Goal: Task Accomplishment & Management: Manage account settings

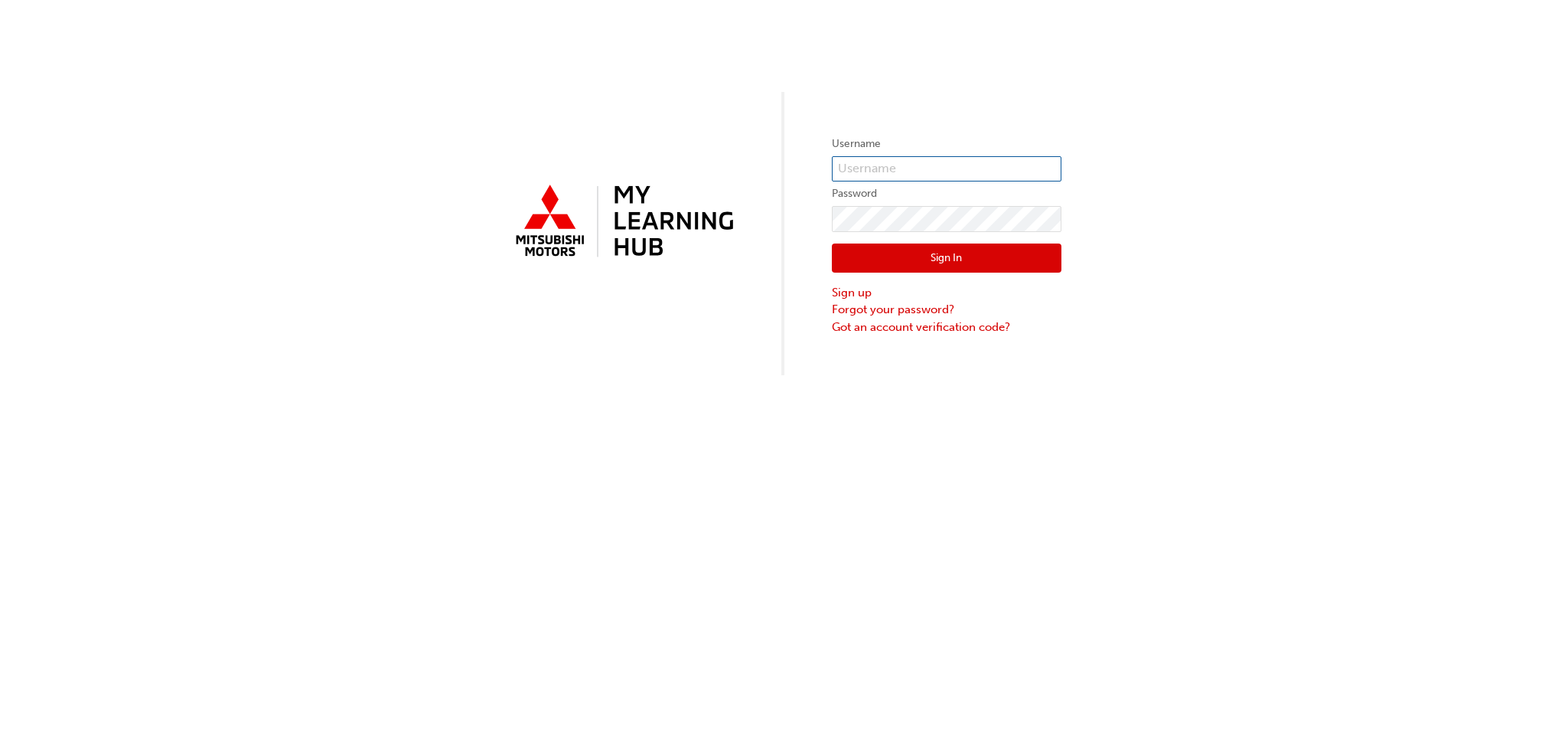
type input "0005962463"
click at [883, 255] on button "Sign In" at bounding box center [946, 258] width 229 height 29
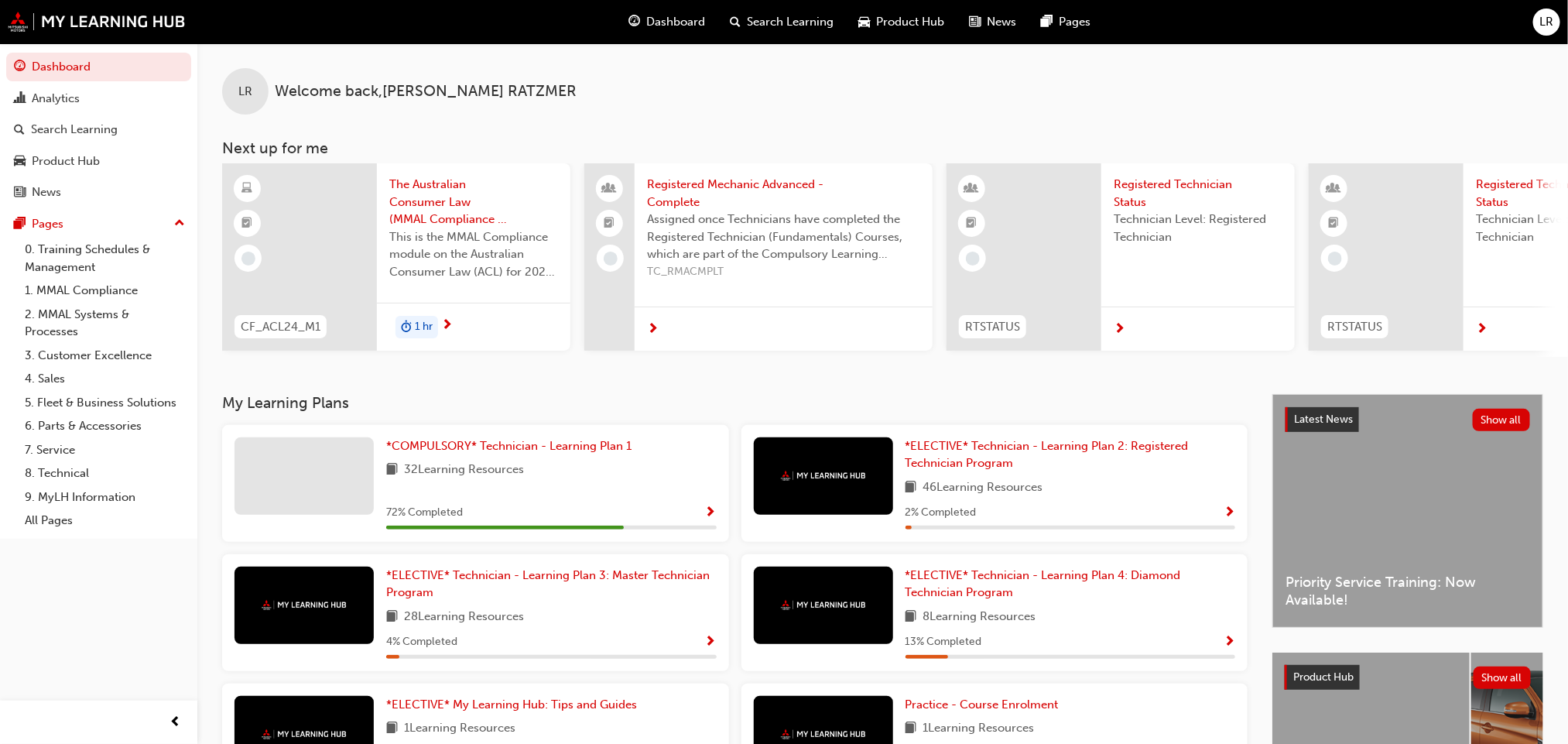
click at [1541, 21] on span "LR" at bounding box center [1548, 22] width 14 height 18
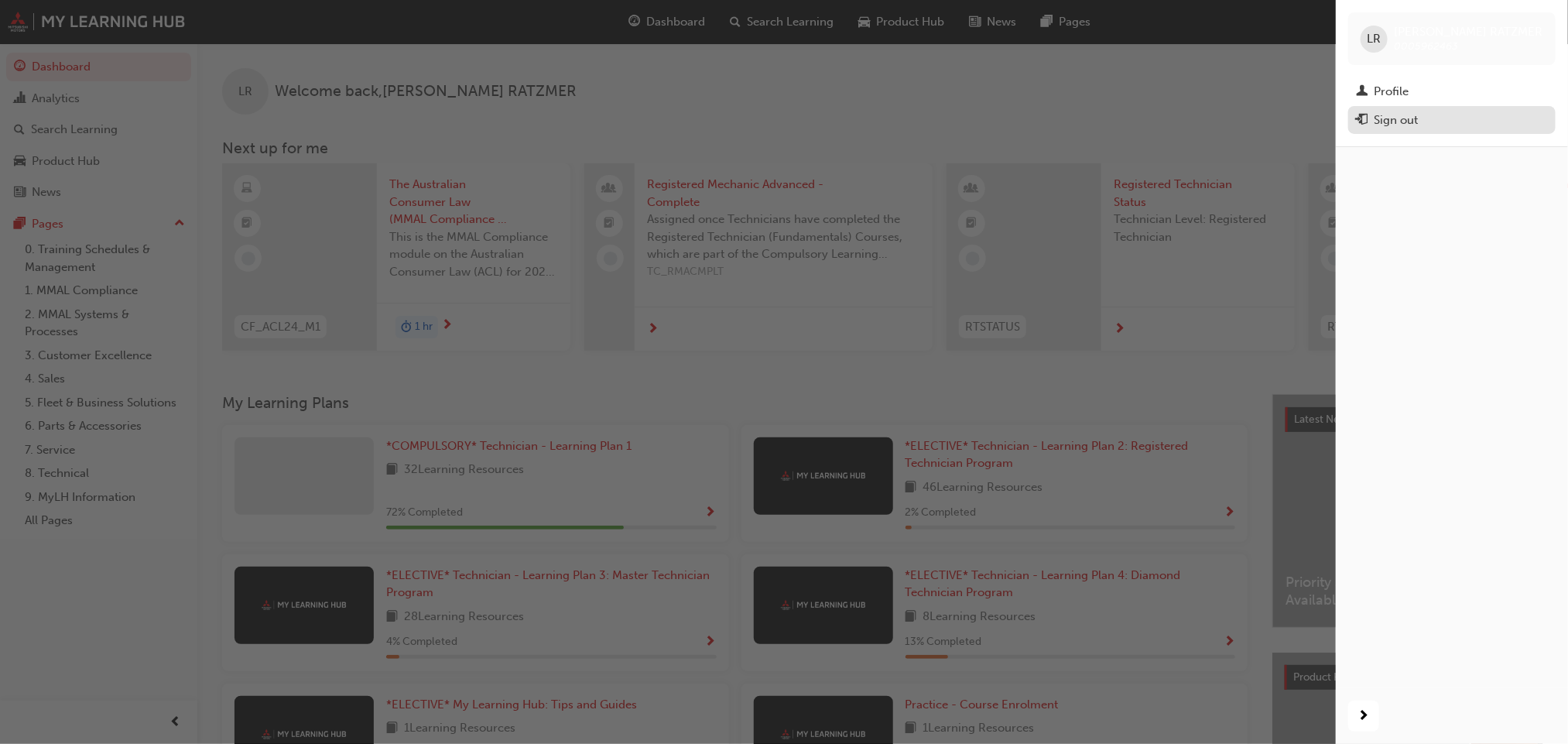
click at [1410, 125] on div "Sign out" at bounding box center [1396, 120] width 44 height 18
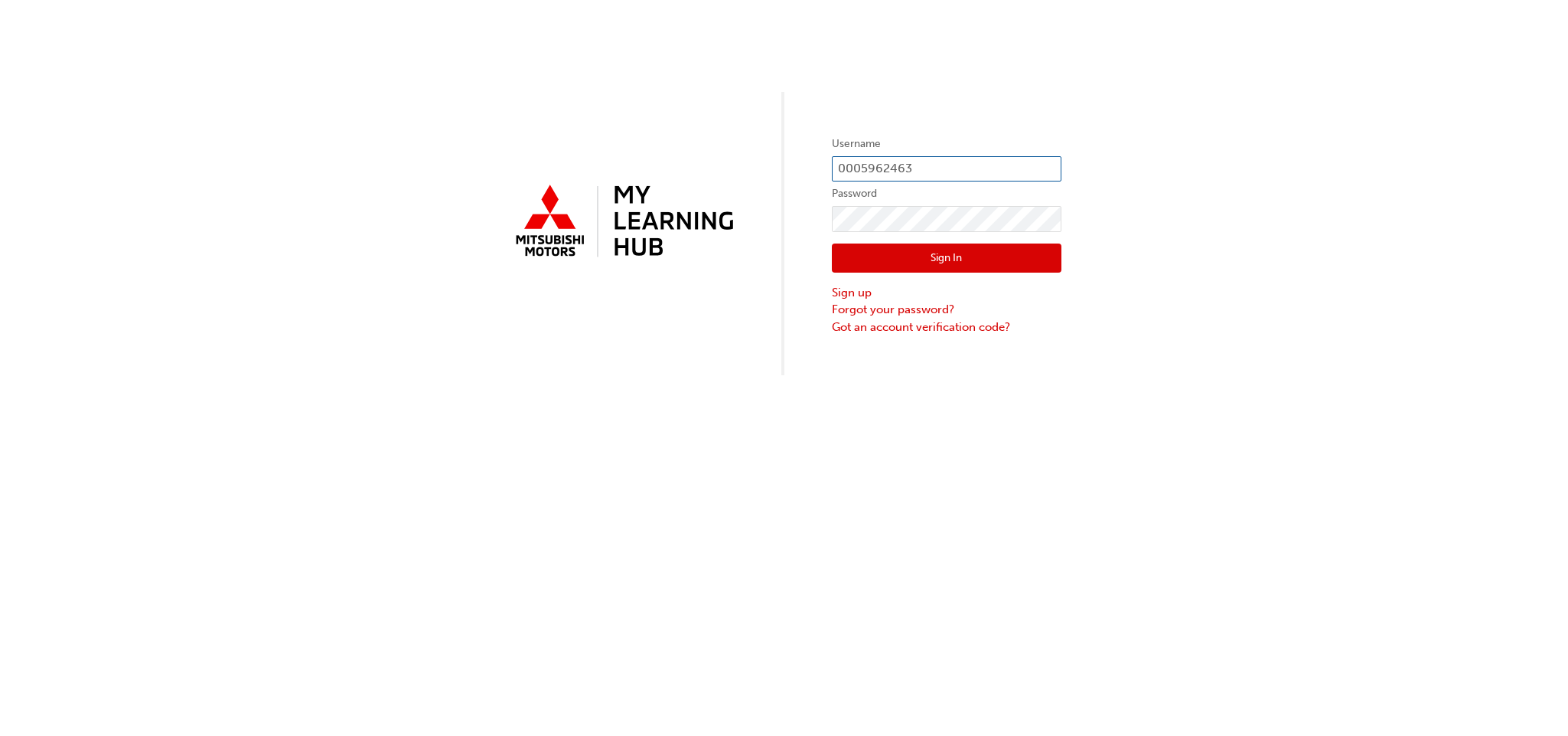
click at [942, 168] on input "0005962463" at bounding box center [946, 169] width 229 height 26
type input "0005853342"
click at [942, 257] on button "Sign In" at bounding box center [946, 258] width 229 height 29
